Goal: Navigation & Orientation: Find specific page/section

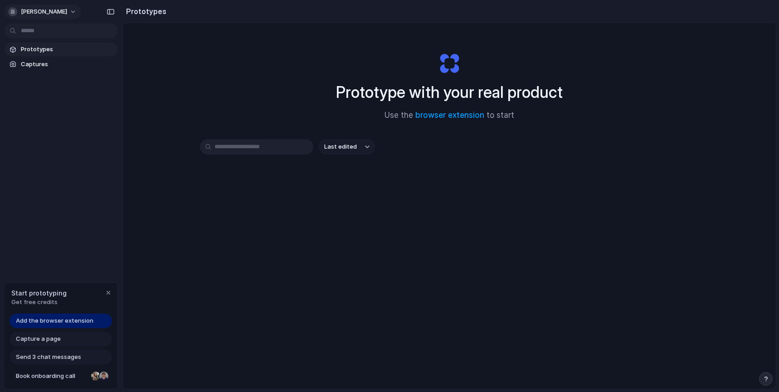
click at [49, 12] on span "martin-chu" at bounding box center [44, 11] width 46 height 9
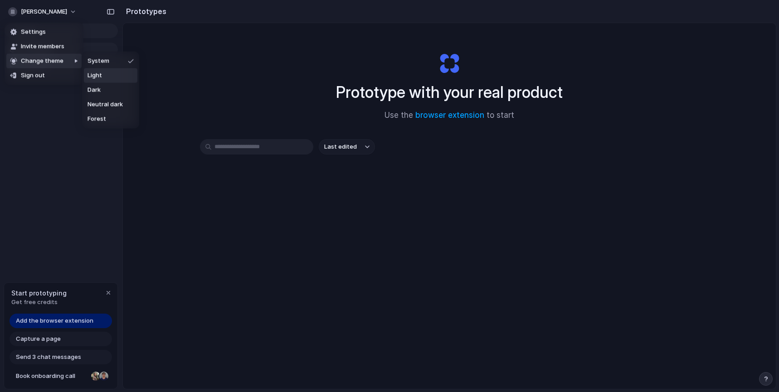
click at [174, 96] on div "Settings Invite members Change theme Sign out" at bounding box center [389, 196] width 779 height 392
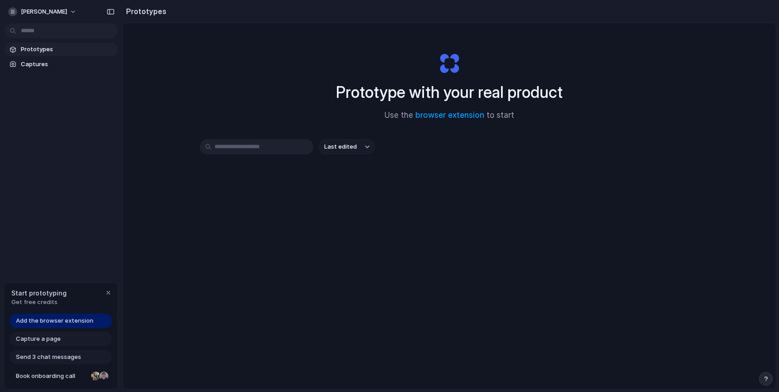
click at [350, 151] on button "Last edited" at bounding box center [347, 146] width 56 height 15
click at [356, 150] on div "Last edited Last created Alphabetical" at bounding box center [389, 196] width 779 height 392
click at [447, 115] on link "browser extension" at bounding box center [449, 115] width 69 height 9
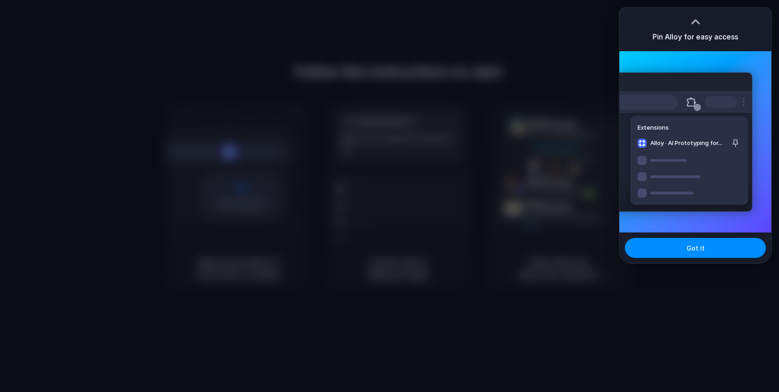
click at [573, 81] on div at bounding box center [389, 196] width 779 height 392
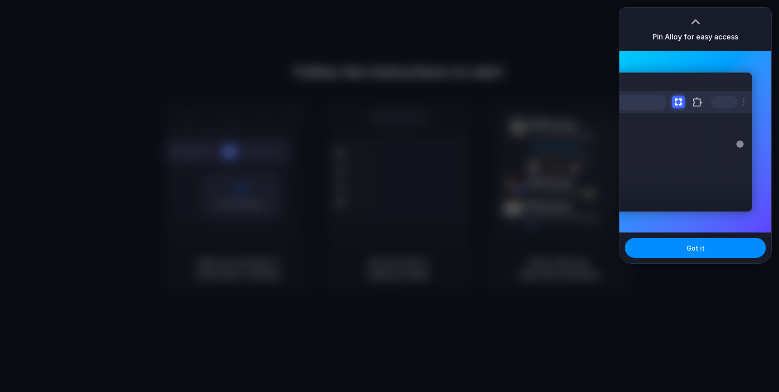
click at [471, 53] on div at bounding box center [389, 196] width 779 height 392
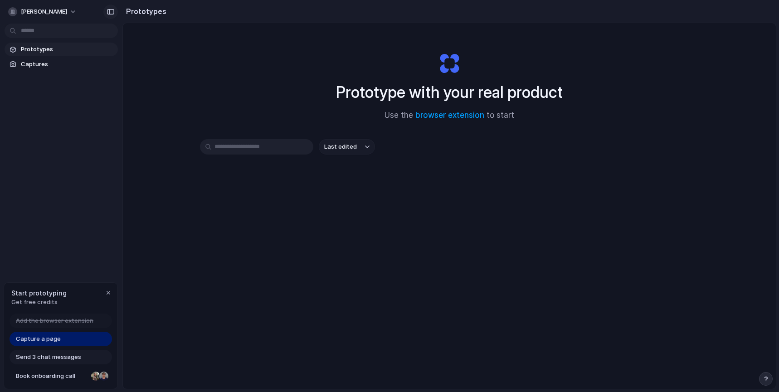
click at [114, 9] on div "button" at bounding box center [111, 12] width 8 height 6
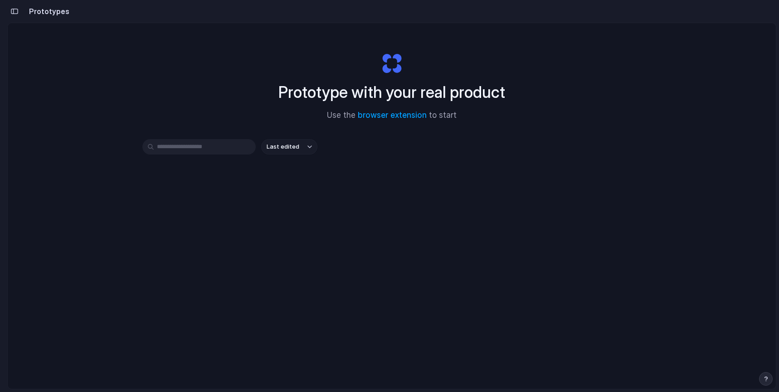
click at [87, 9] on section "Prototypes" at bounding box center [391, 11] width 769 height 23
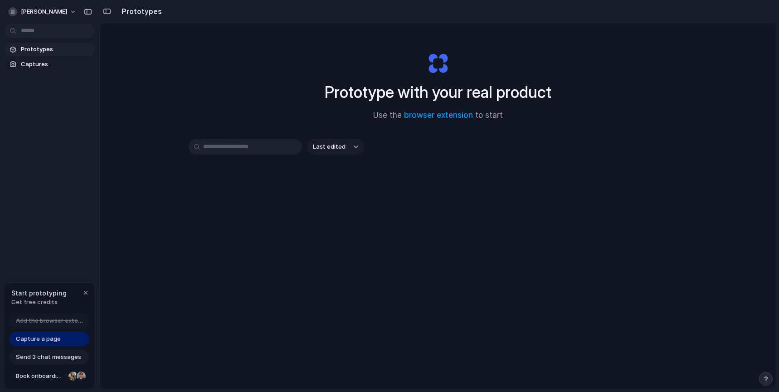
click at [5, 5] on div at bounding box center [4, 196] width 8 height 392
click at [34, 63] on span "Captures" at bounding box center [56, 64] width 71 height 9
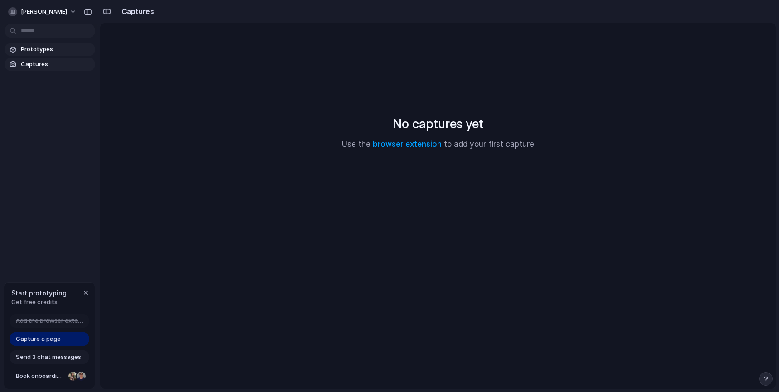
click at [42, 53] on span "Prototypes" at bounding box center [56, 49] width 71 height 9
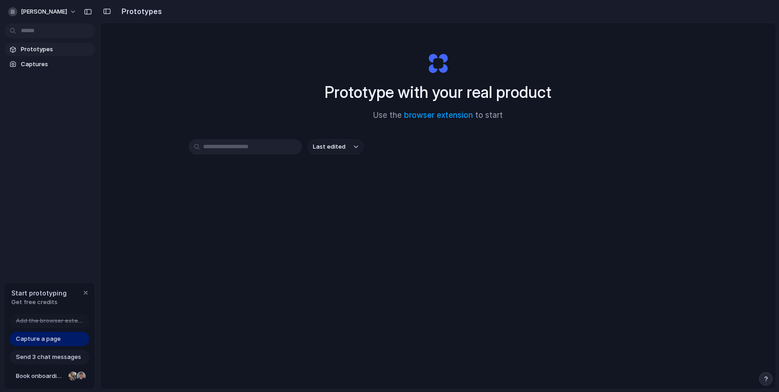
click at [57, 359] on span "Send 3 chat messages" at bounding box center [48, 357] width 65 height 9
click at [58, 354] on span "Send 3 chat messages" at bounding box center [48, 357] width 65 height 9
